Goal: Information Seeking & Learning: Find specific fact

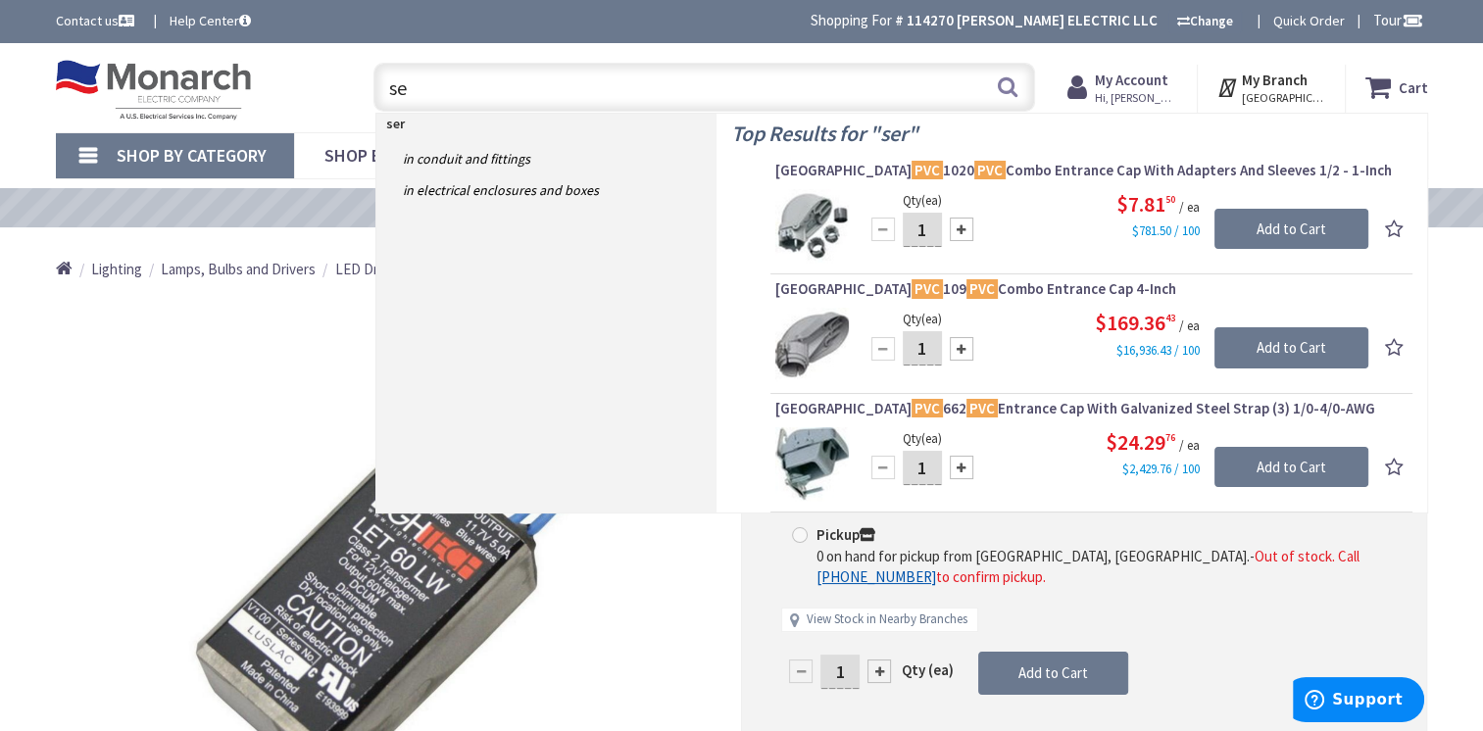
type input "s"
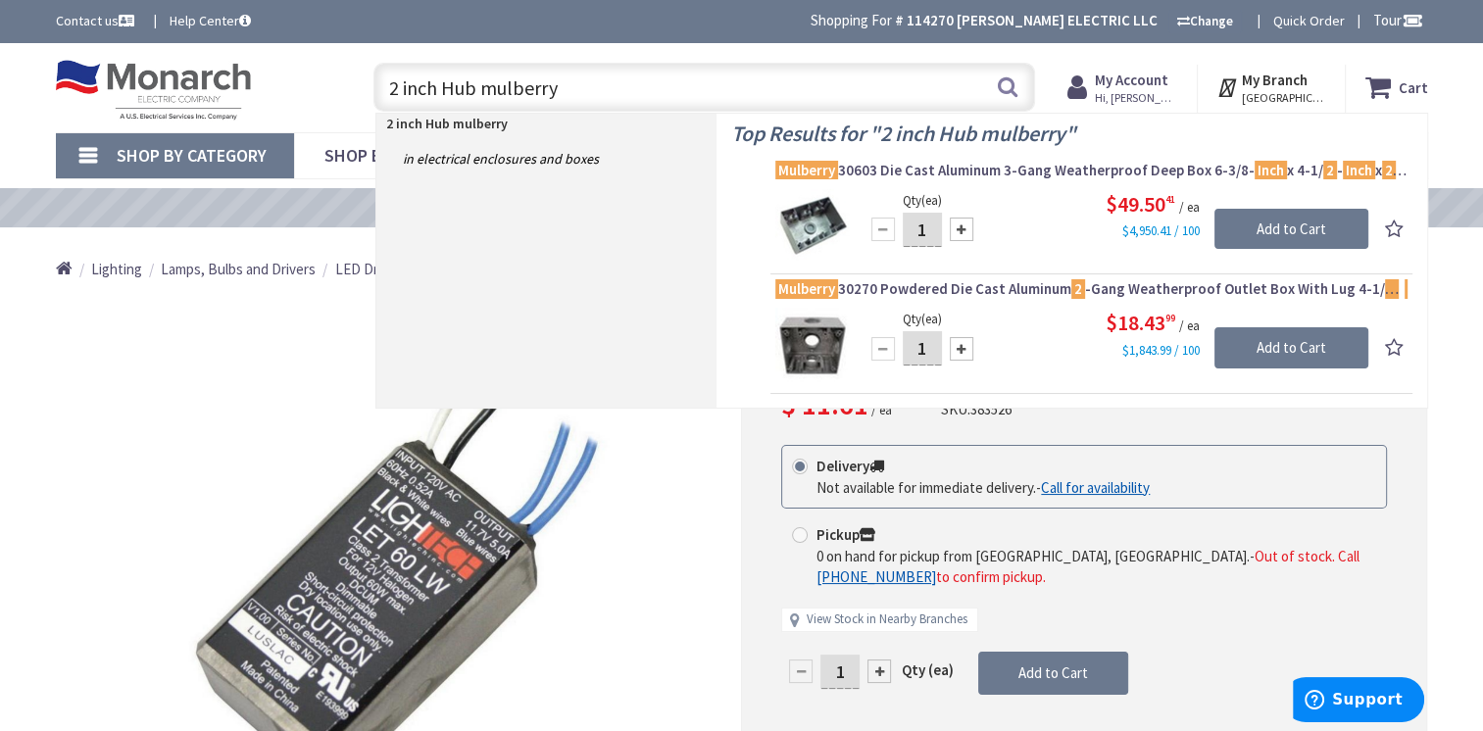
click at [443, 95] on input "2 inch Hub mulberry" at bounding box center [705, 87] width 662 height 49
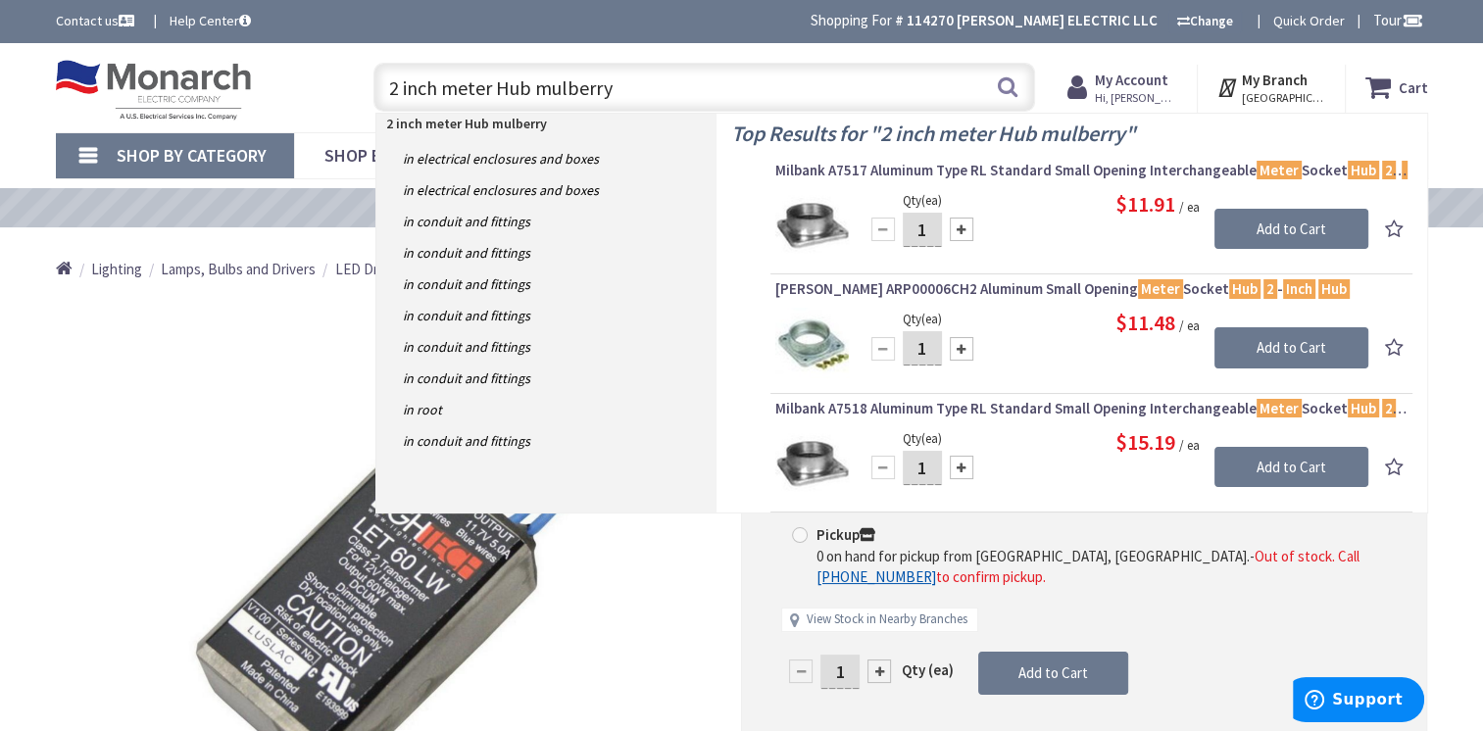
click at [612, 92] on input "2 inch meter Hub mulberry" at bounding box center [705, 87] width 662 height 49
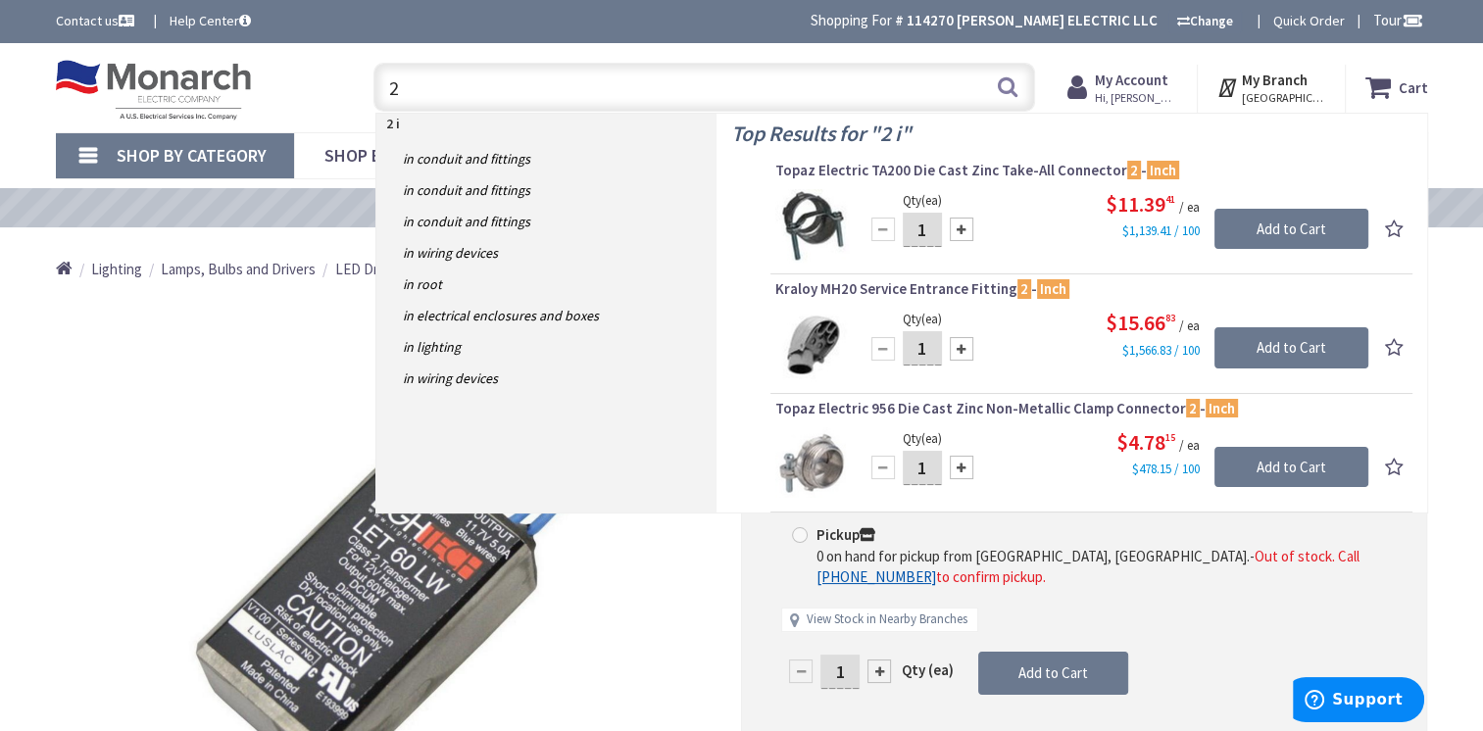
type input "2"
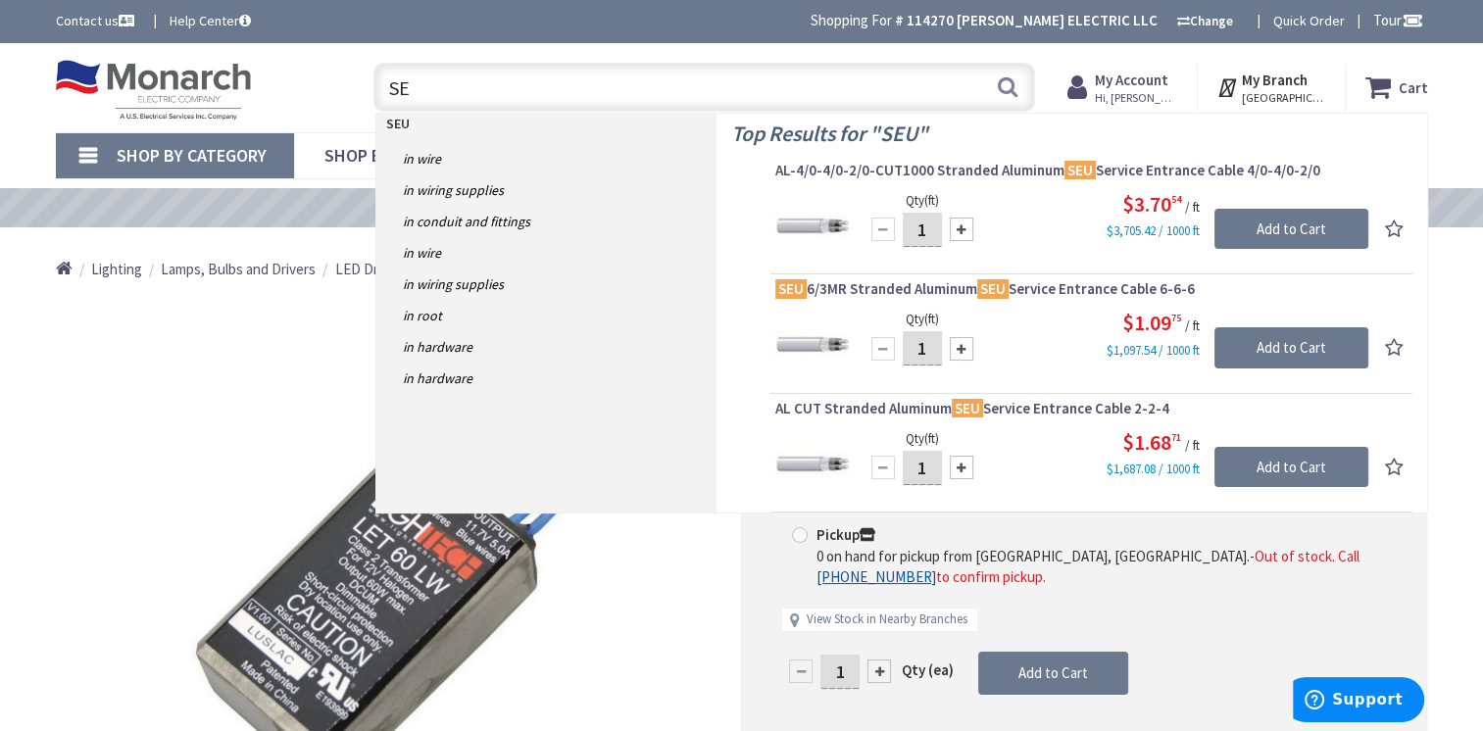
type input "S"
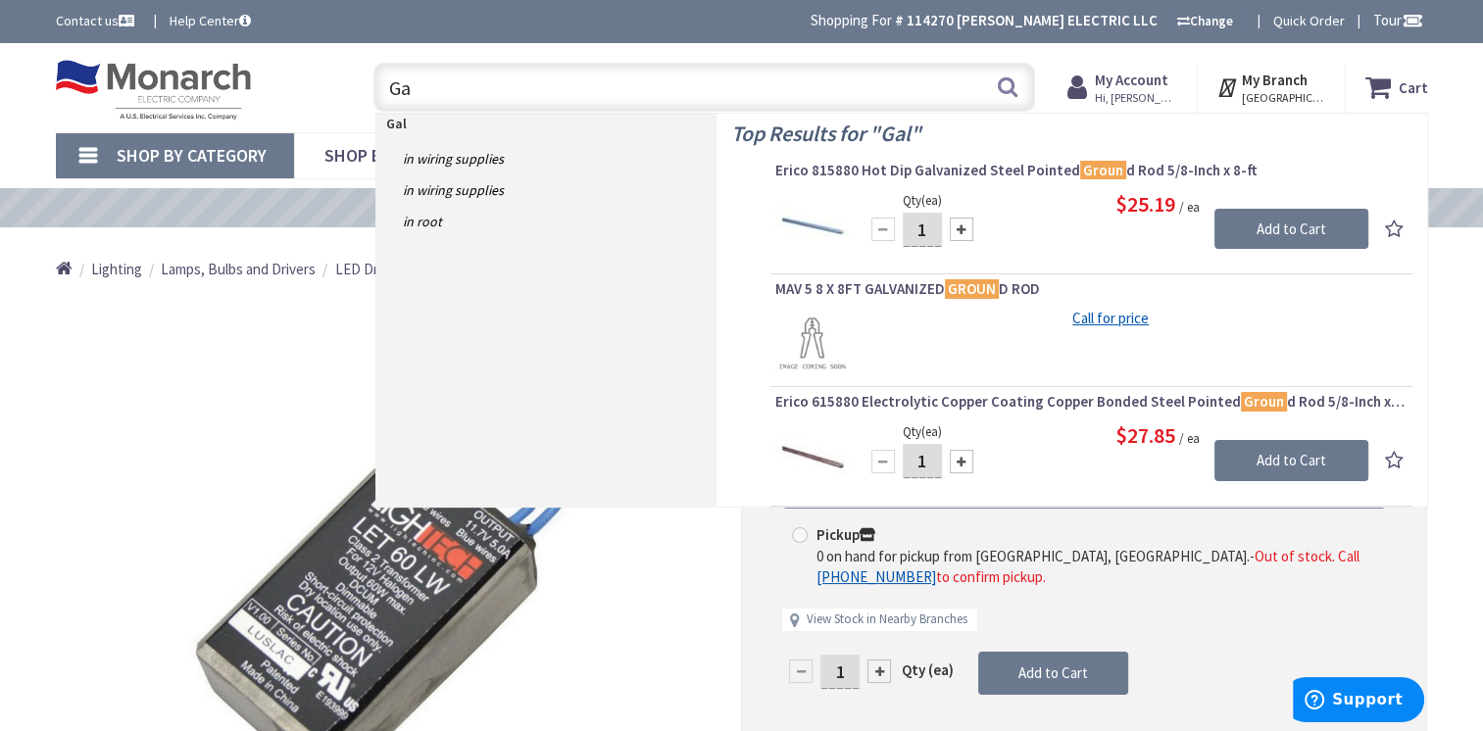
type input "G"
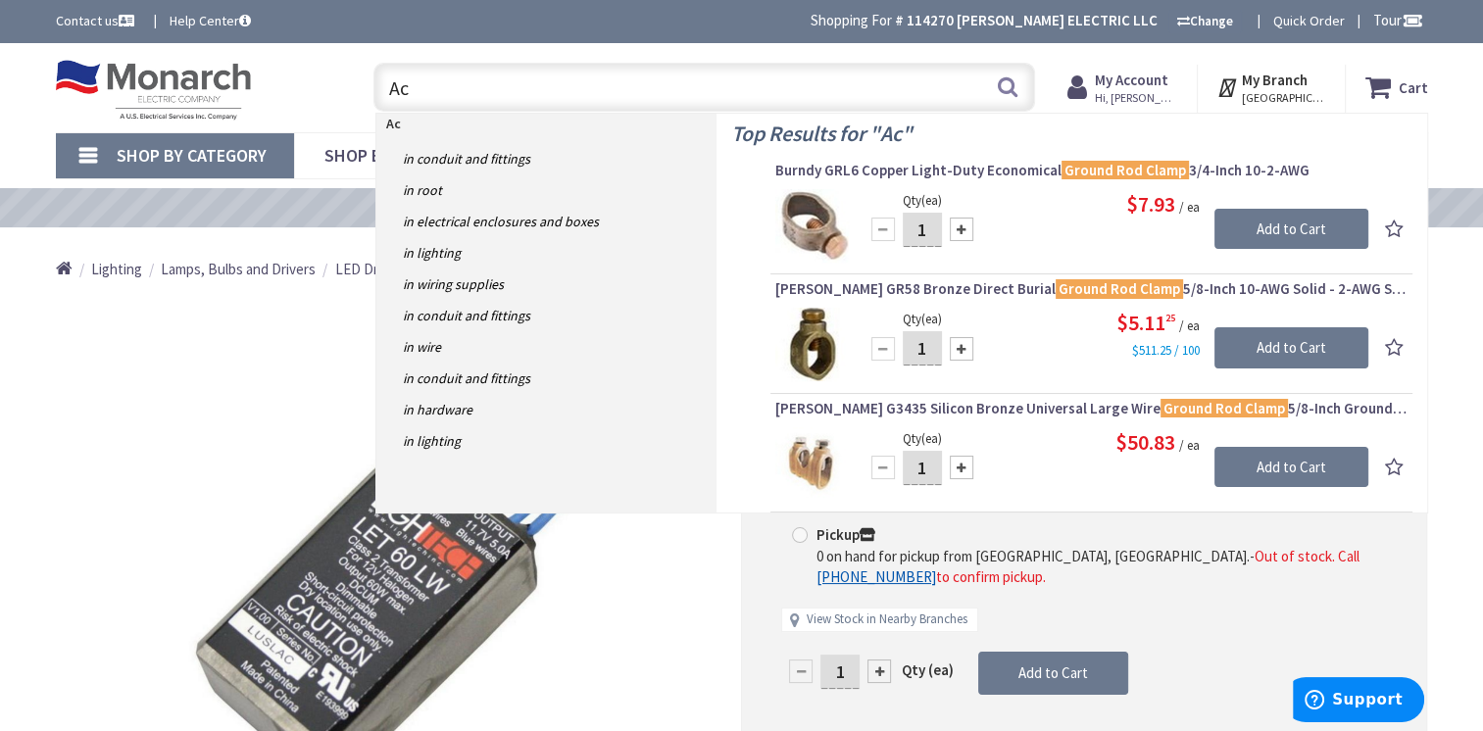
type input "A"
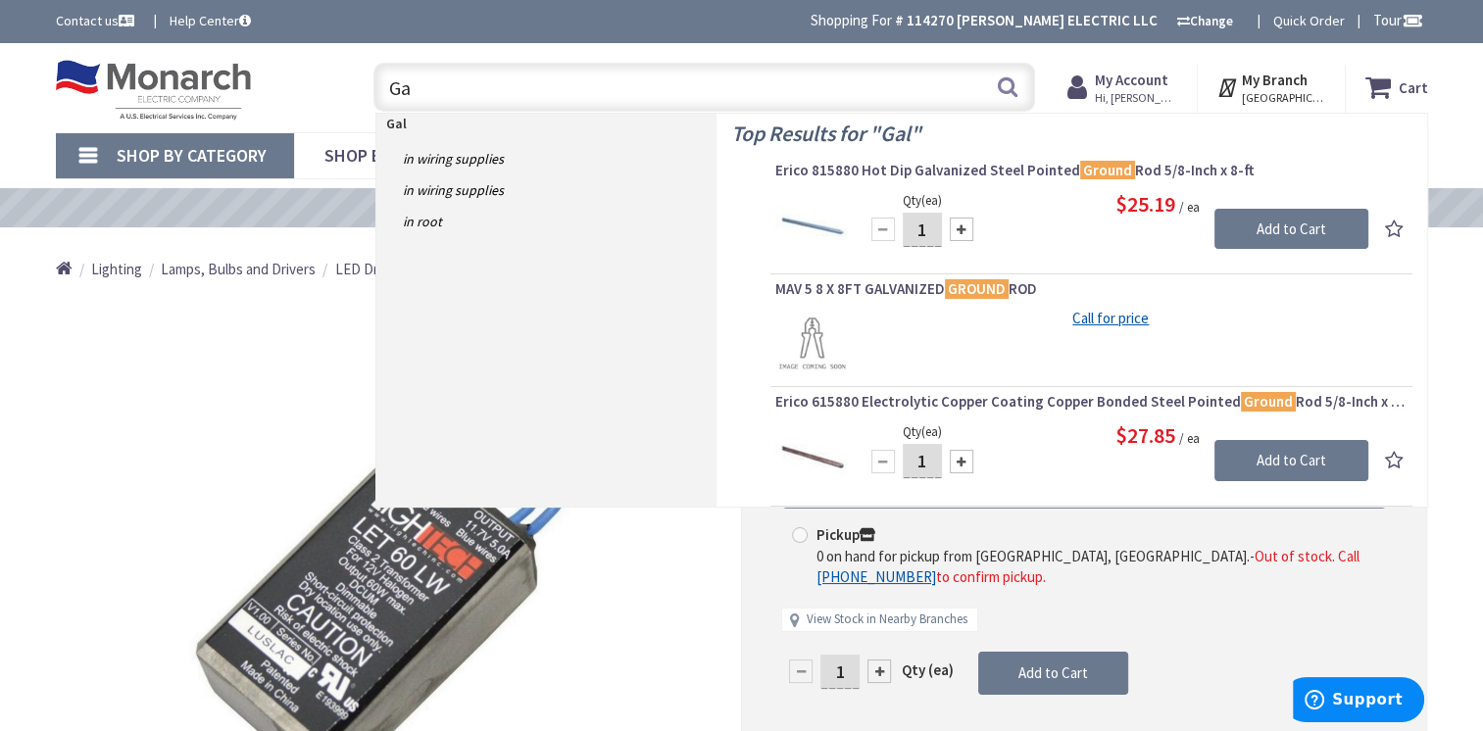
type input "G"
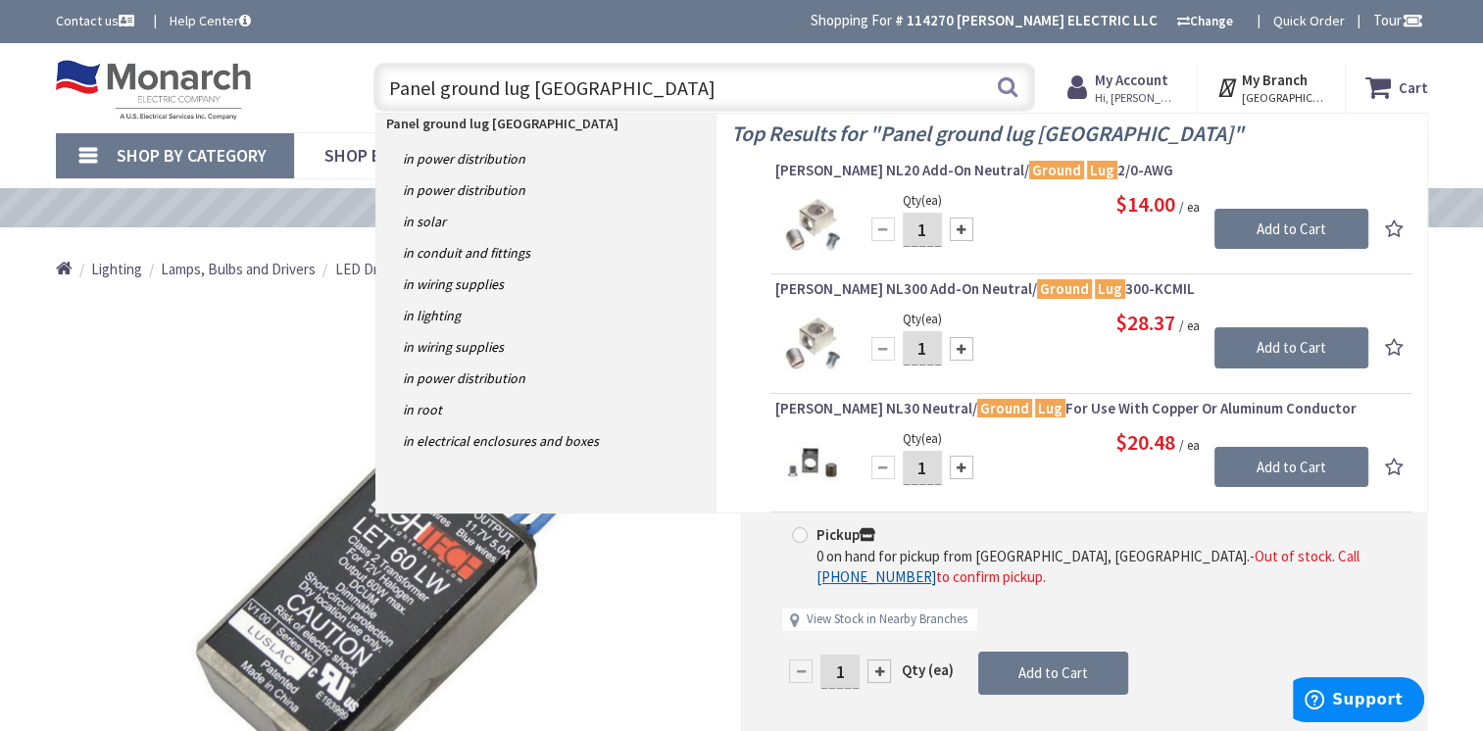
click at [522, 92] on input "Panel ground lug [GEOGRAPHIC_DATA]" at bounding box center [705, 87] width 662 height 49
click at [525, 90] on input "Panel ground lug [GEOGRAPHIC_DATA]" at bounding box center [705, 87] width 662 height 49
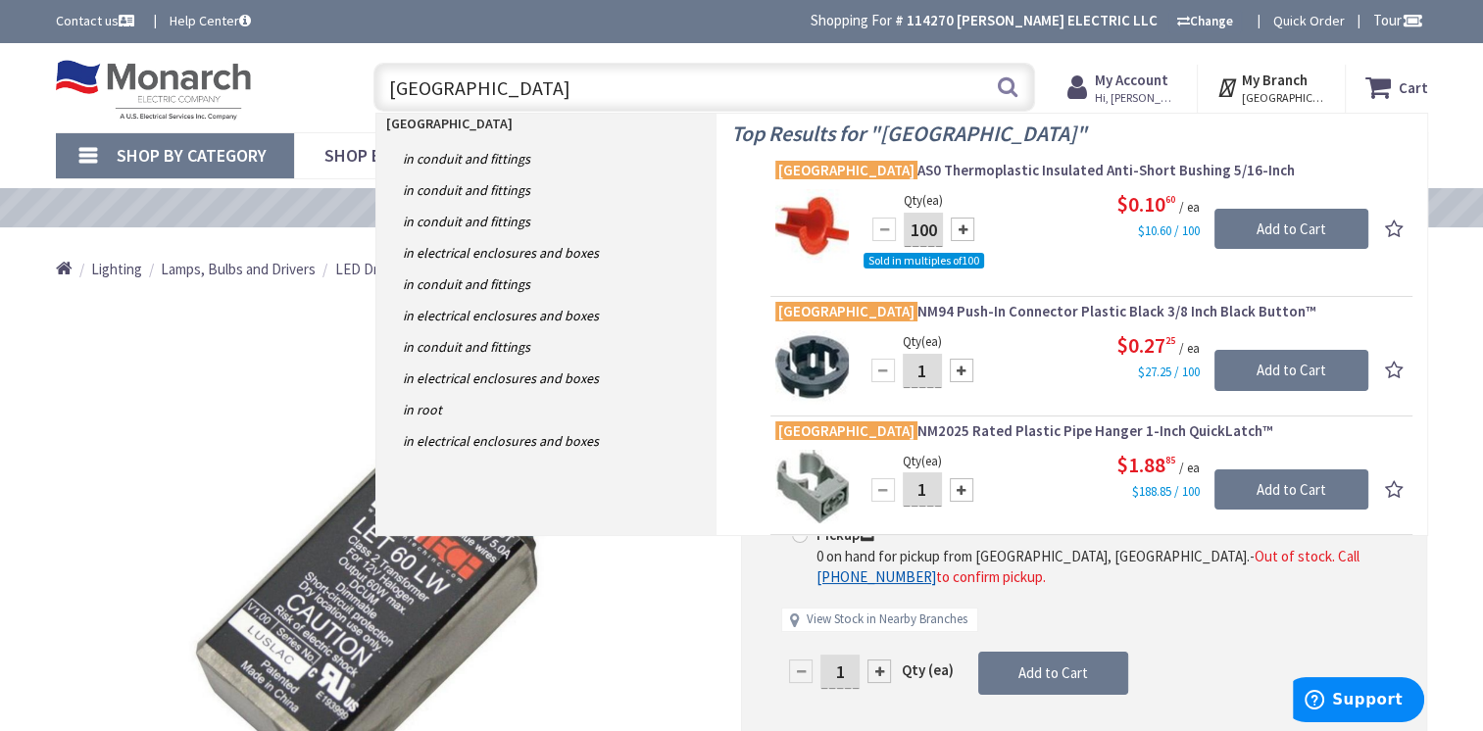
click at [490, 91] on input "[GEOGRAPHIC_DATA]" at bounding box center [705, 87] width 662 height 49
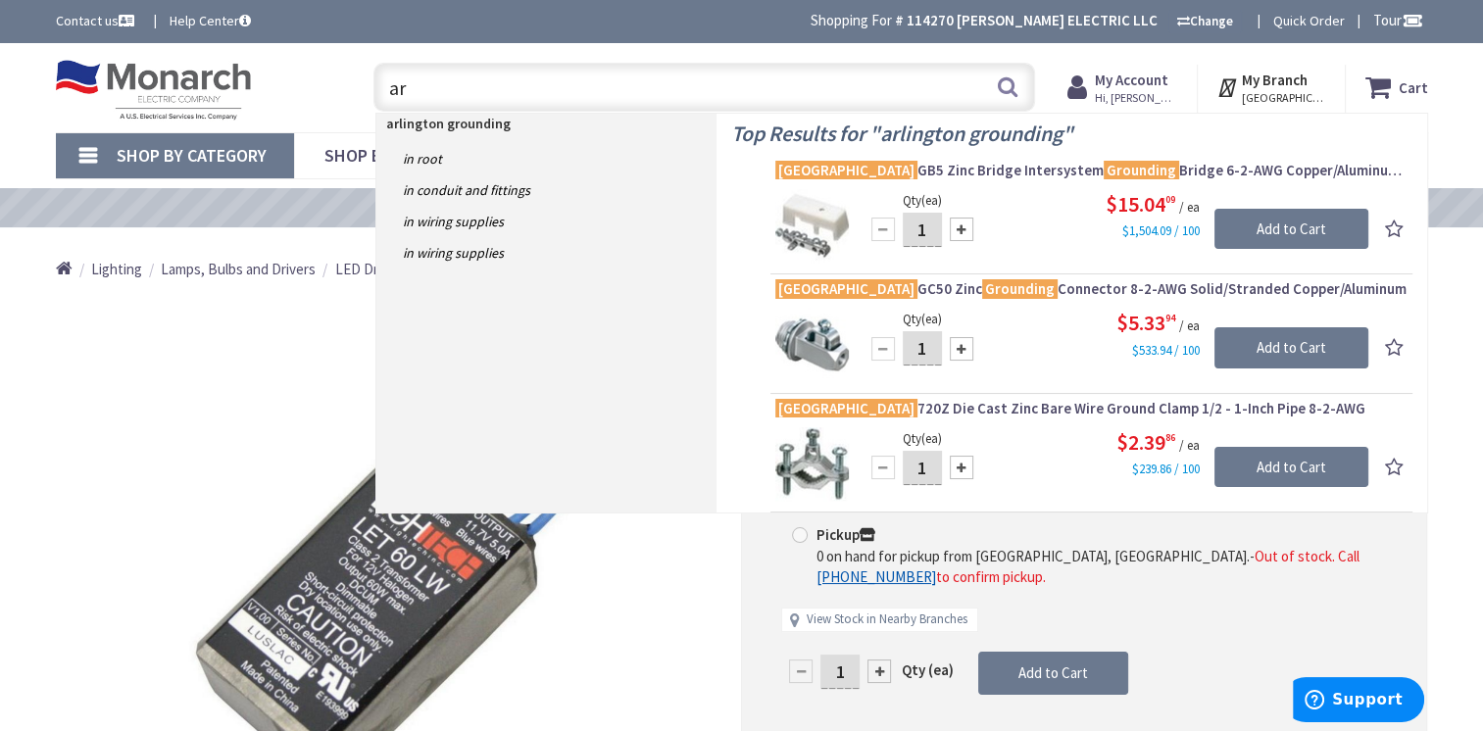
type input "a"
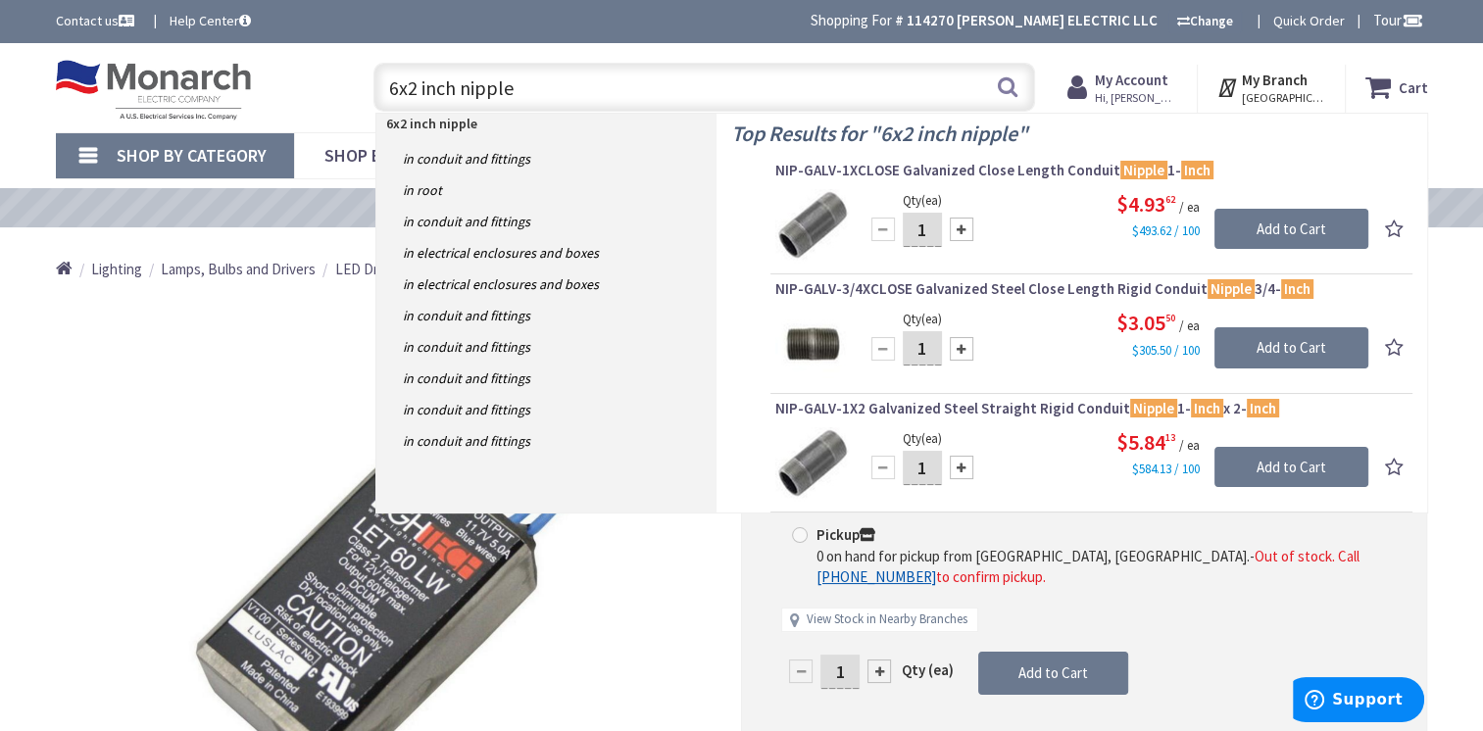
click at [409, 89] on input "6x2 inch nipple" at bounding box center [705, 87] width 662 height 49
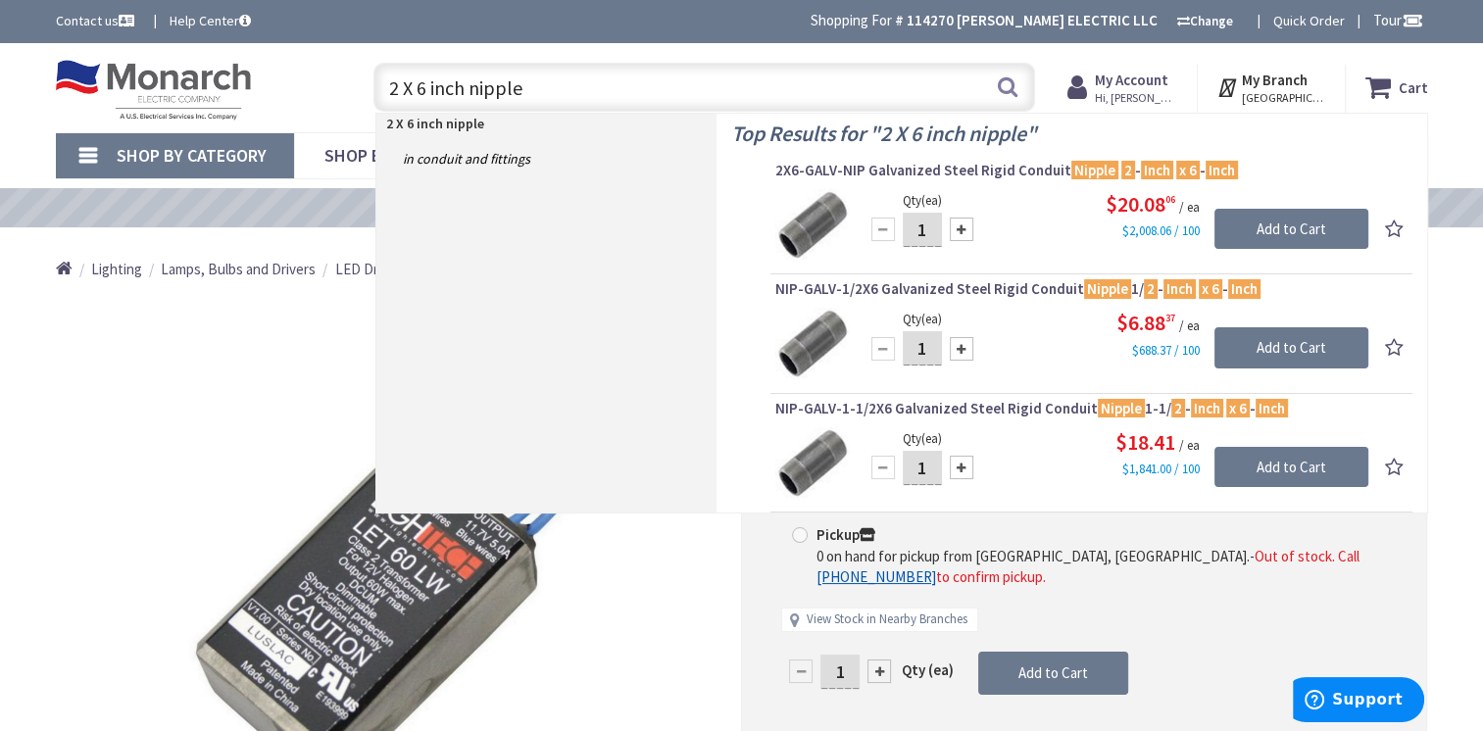
click at [561, 96] on input "2 X 6 inch nipple" at bounding box center [705, 87] width 662 height 49
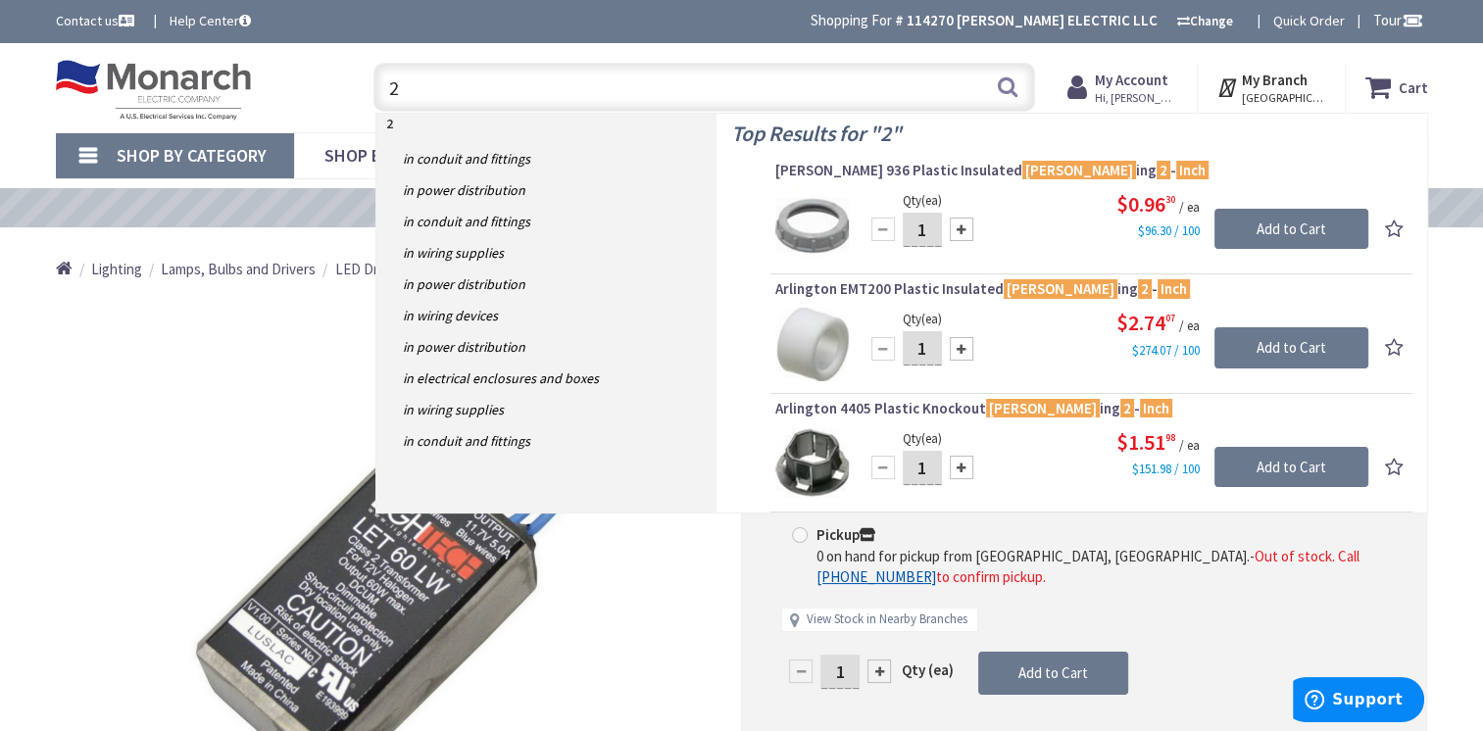
type input "2"
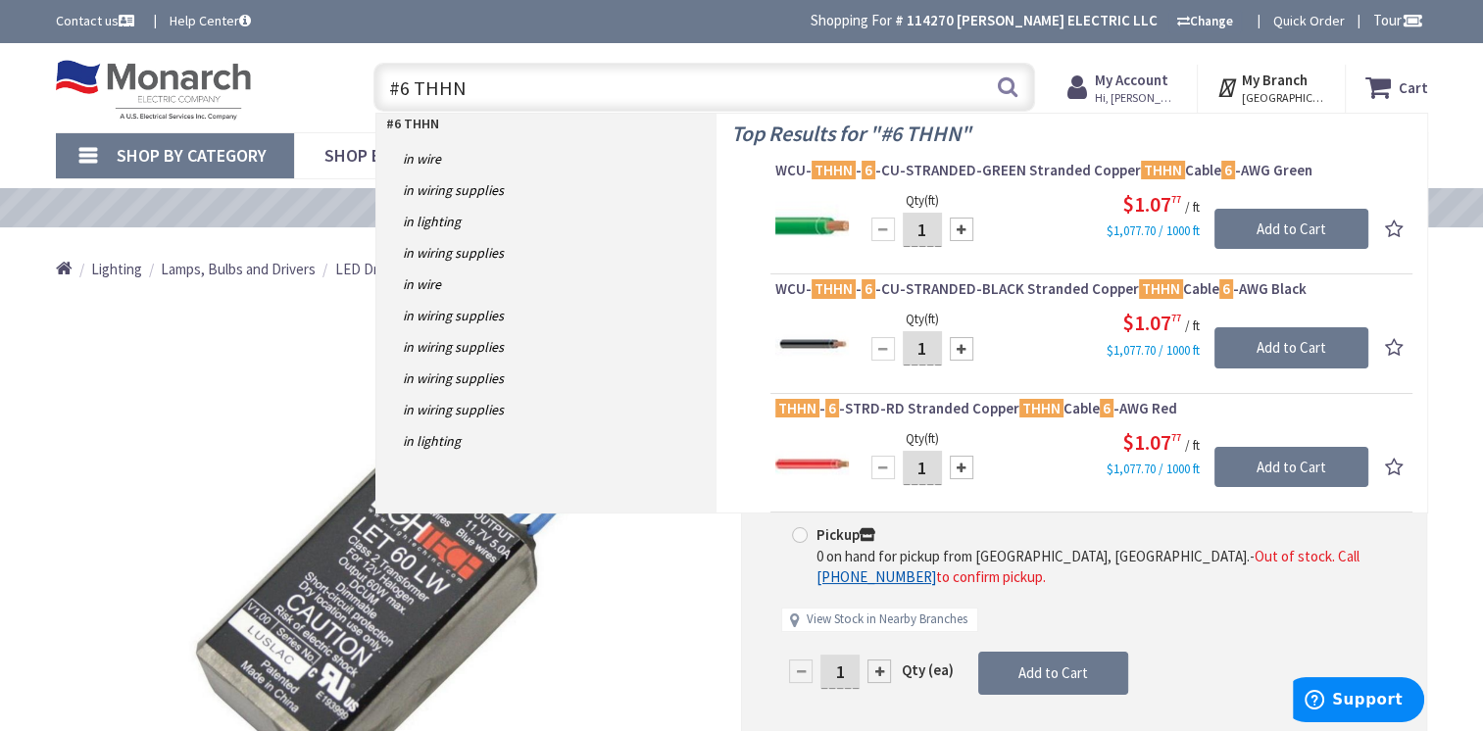
click at [408, 88] on input "#6 THHN" at bounding box center [705, 87] width 662 height 49
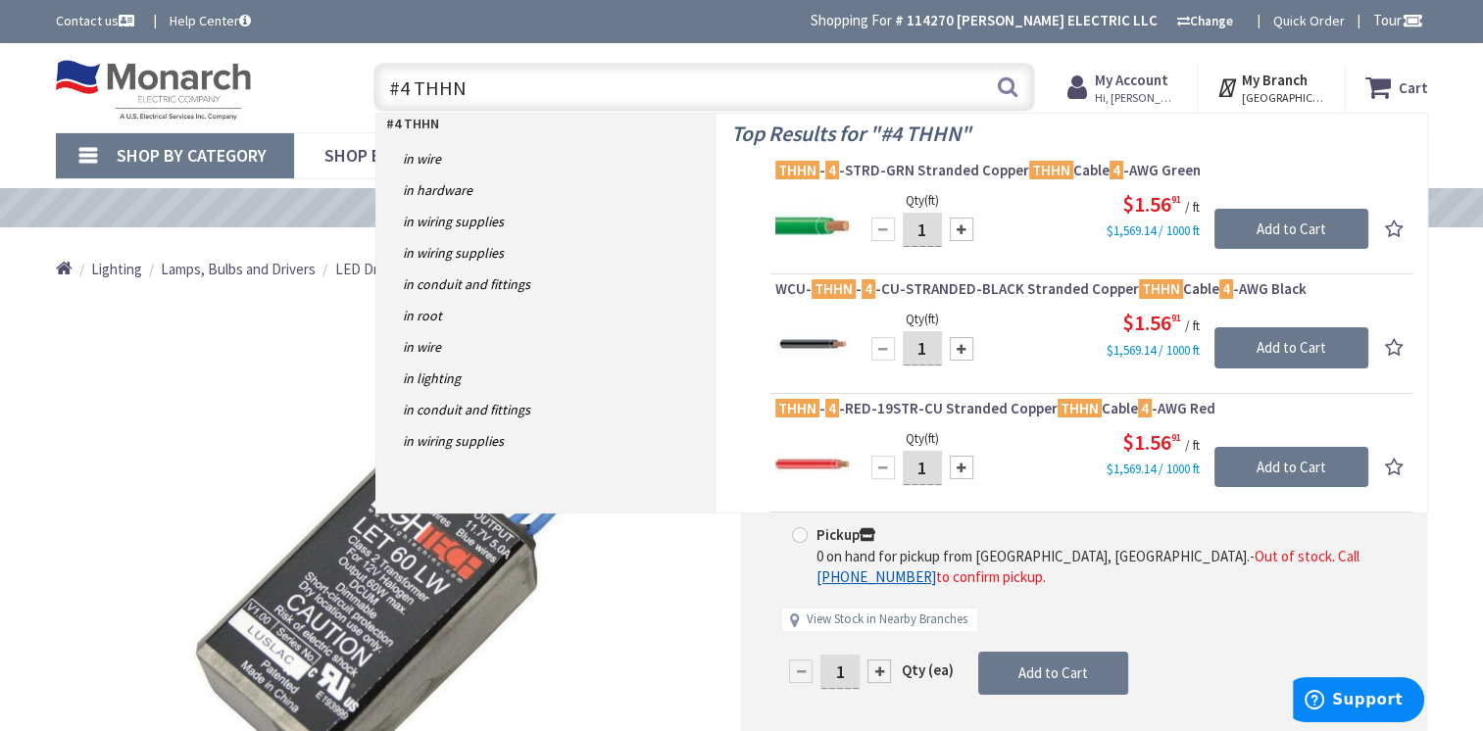
click at [505, 94] on input "#4 THHN" at bounding box center [705, 87] width 662 height 49
type input "#"
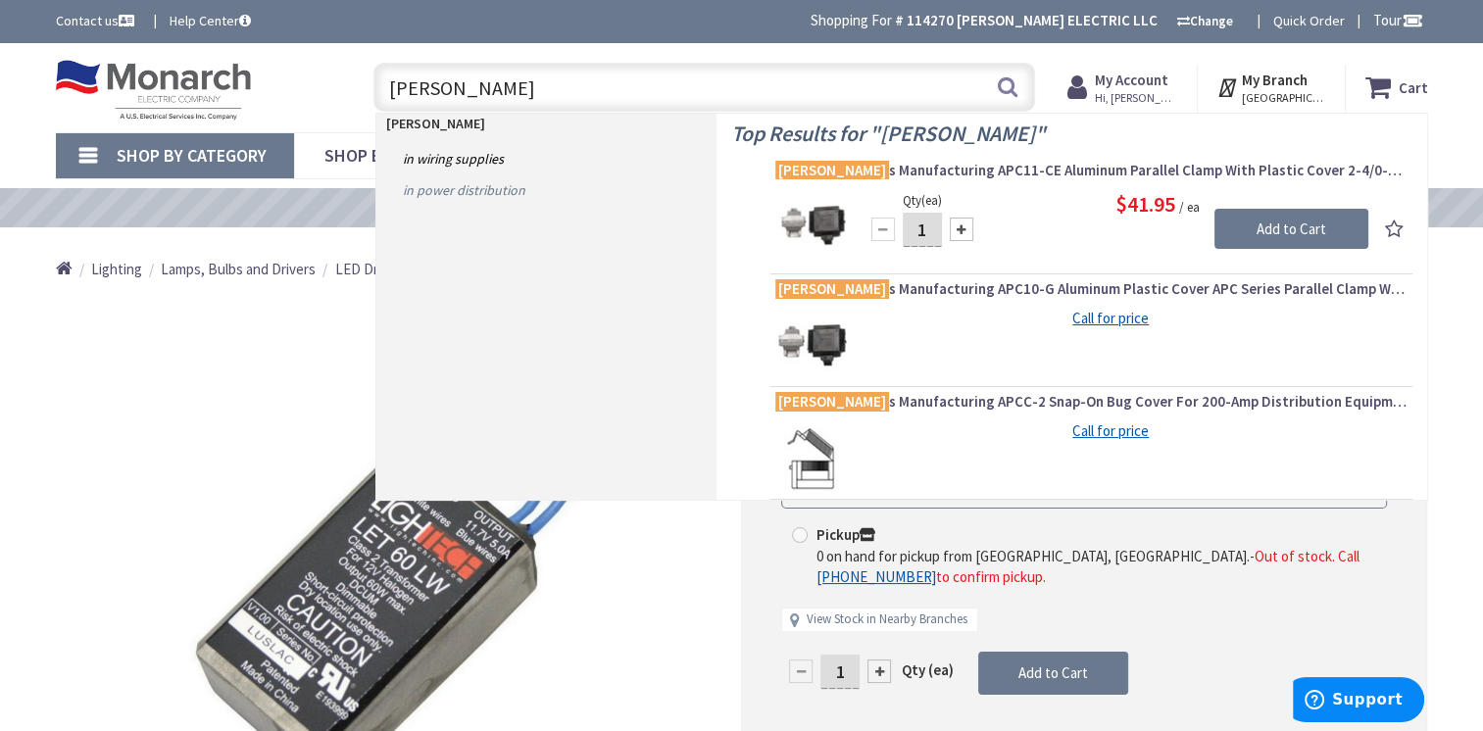
type input "[PERSON_NAME]"
